Goal: Task Accomplishment & Management: Manage account settings

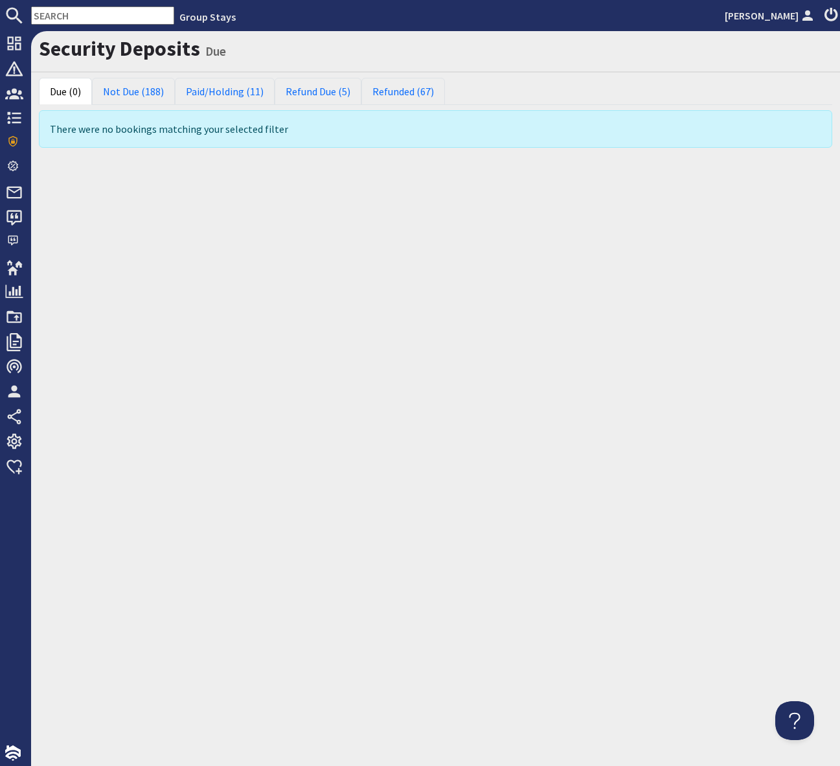
click at [56, 10] on input "text" at bounding box center [102, 15] width 143 height 18
click at [55, 13] on input "text" at bounding box center [102, 15] width 143 height 18
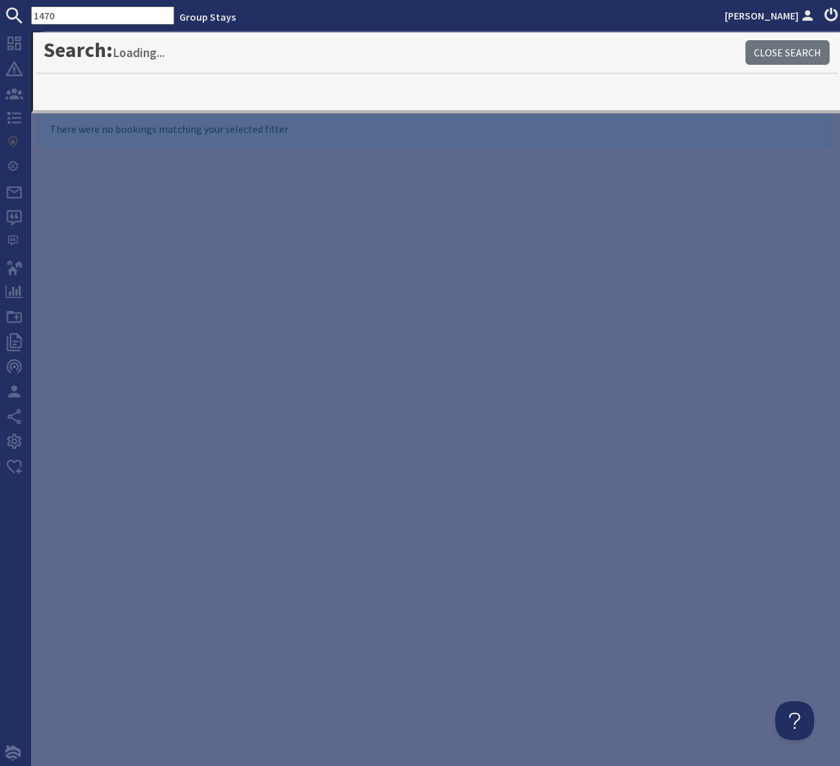
type input "1470"
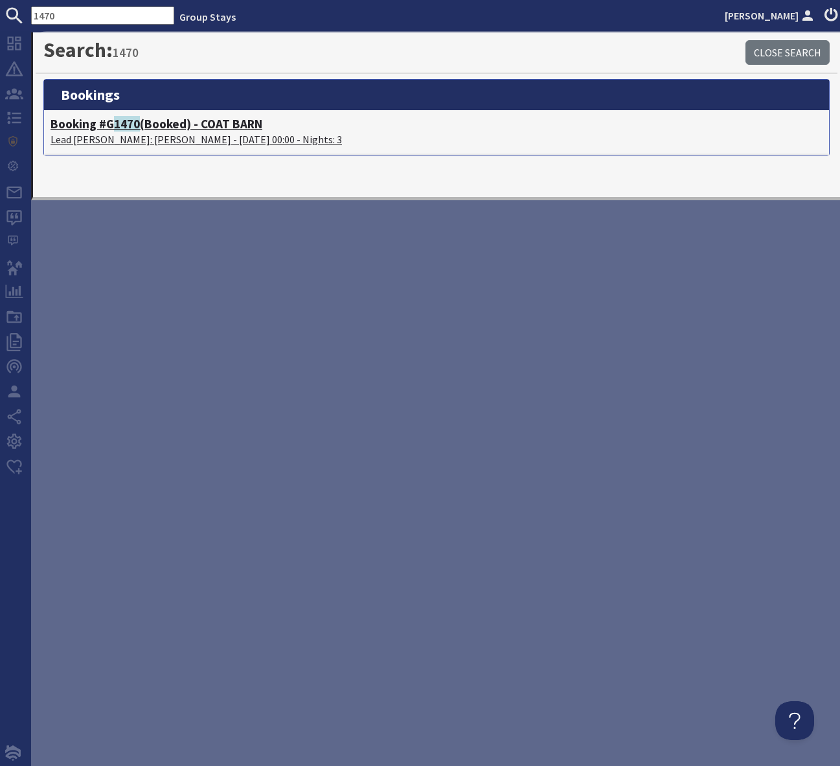
click at [229, 127] on h4 "Booking #G 1470 (Booked) - COAT BARN" at bounding box center [437, 124] width 772 height 15
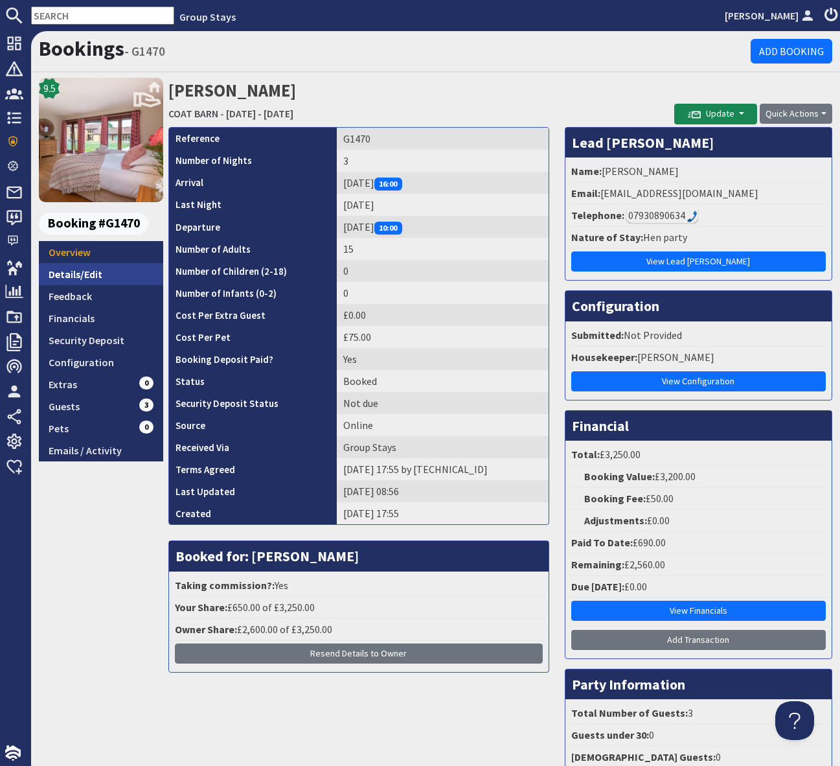
click at [89, 271] on link "Details/Edit" at bounding box center [101, 274] width 124 height 22
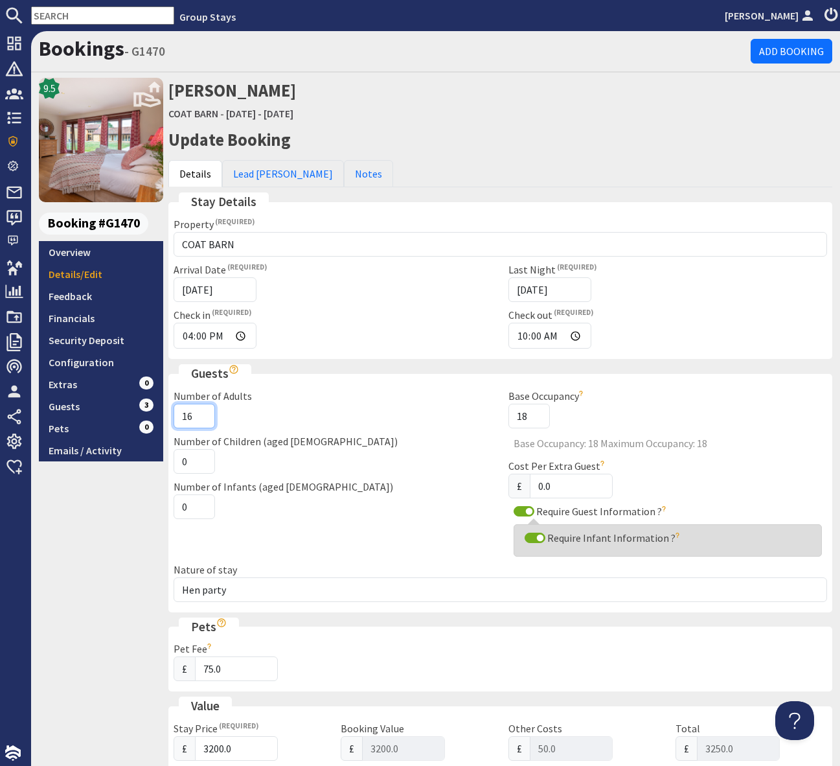
click at [203, 411] on input "16" at bounding box center [194, 416] width 41 height 25
type input "17"
click at [203, 411] on input "17" at bounding box center [194, 416] width 41 height 25
click at [383, 466] on div "Number of Children (aged [DEMOGRAPHIC_DATA]) 0" at bounding box center [333, 453] width 335 height 40
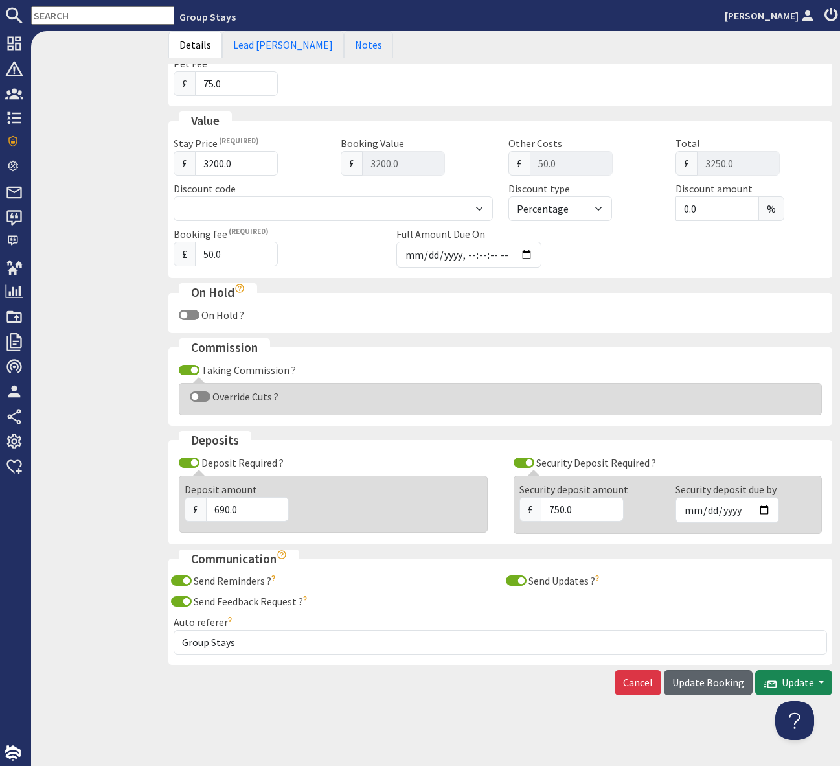
click at [707, 682] on span "Update Booking" at bounding box center [708, 682] width 72 height 13
